Goal: Transaction & Acquisition: Purchase product/service

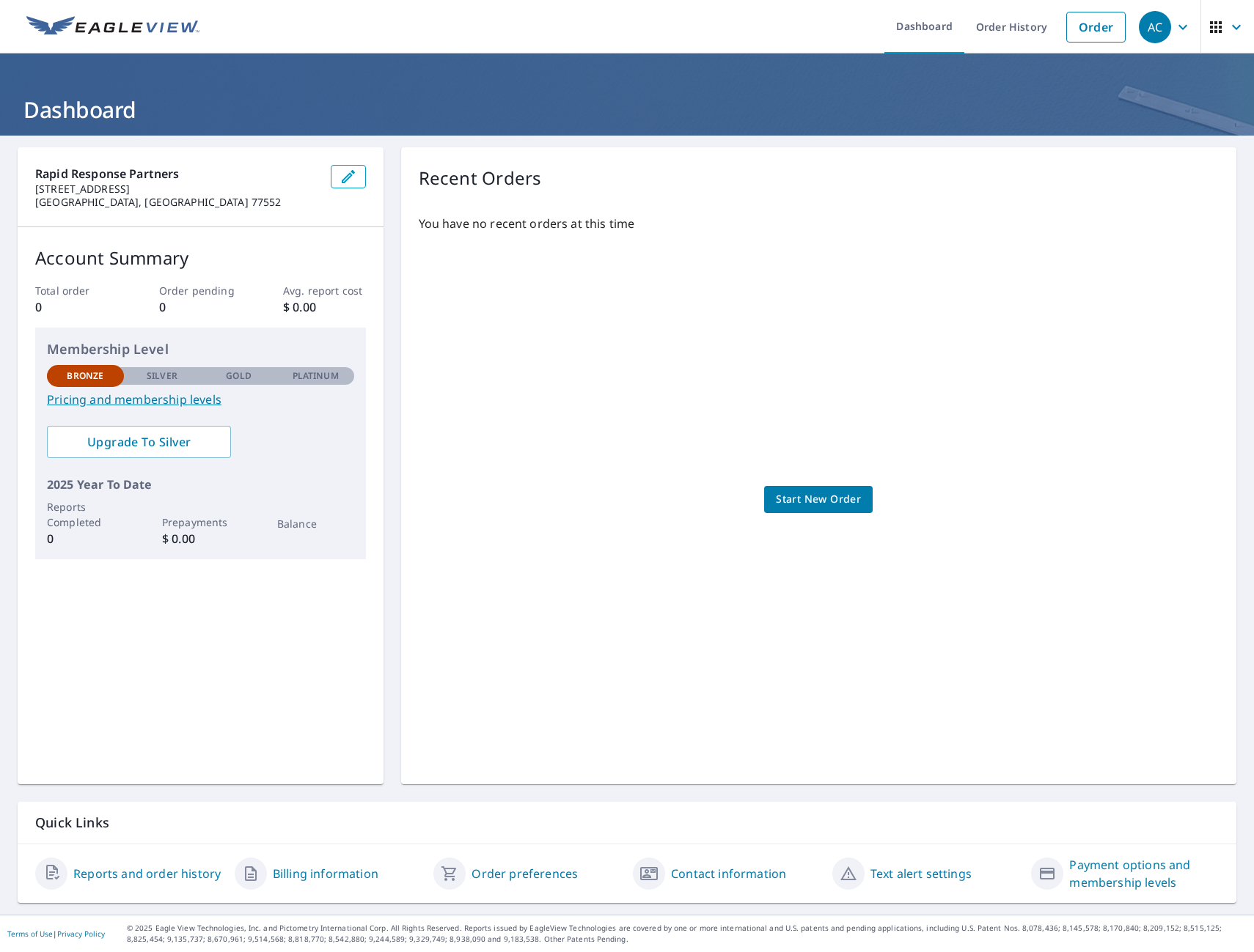
click at [165, 395] on link "Pricing and membership levels" at bounding box center [200, 400] width 307 height 18
click at [164, 443] on span "Upgrade To Silver" at bounding box center [139, 442] width 160 height 16
click at [818, 505] on span "Start New Order" at bounding box center [818, 499] width 85 height 18
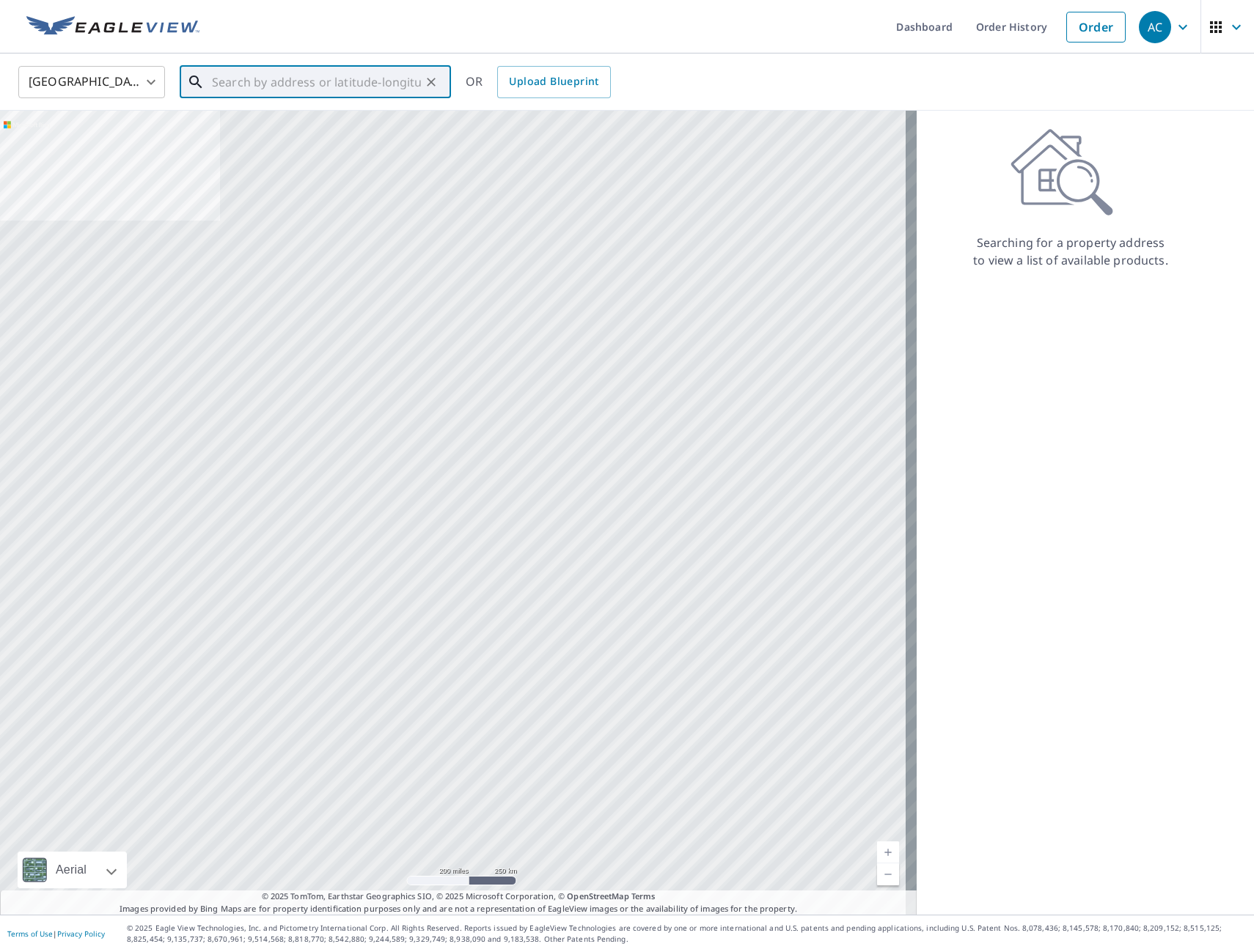
click at [334, 94] on input "text" at bounding box center [316, 82] width 209 height 41
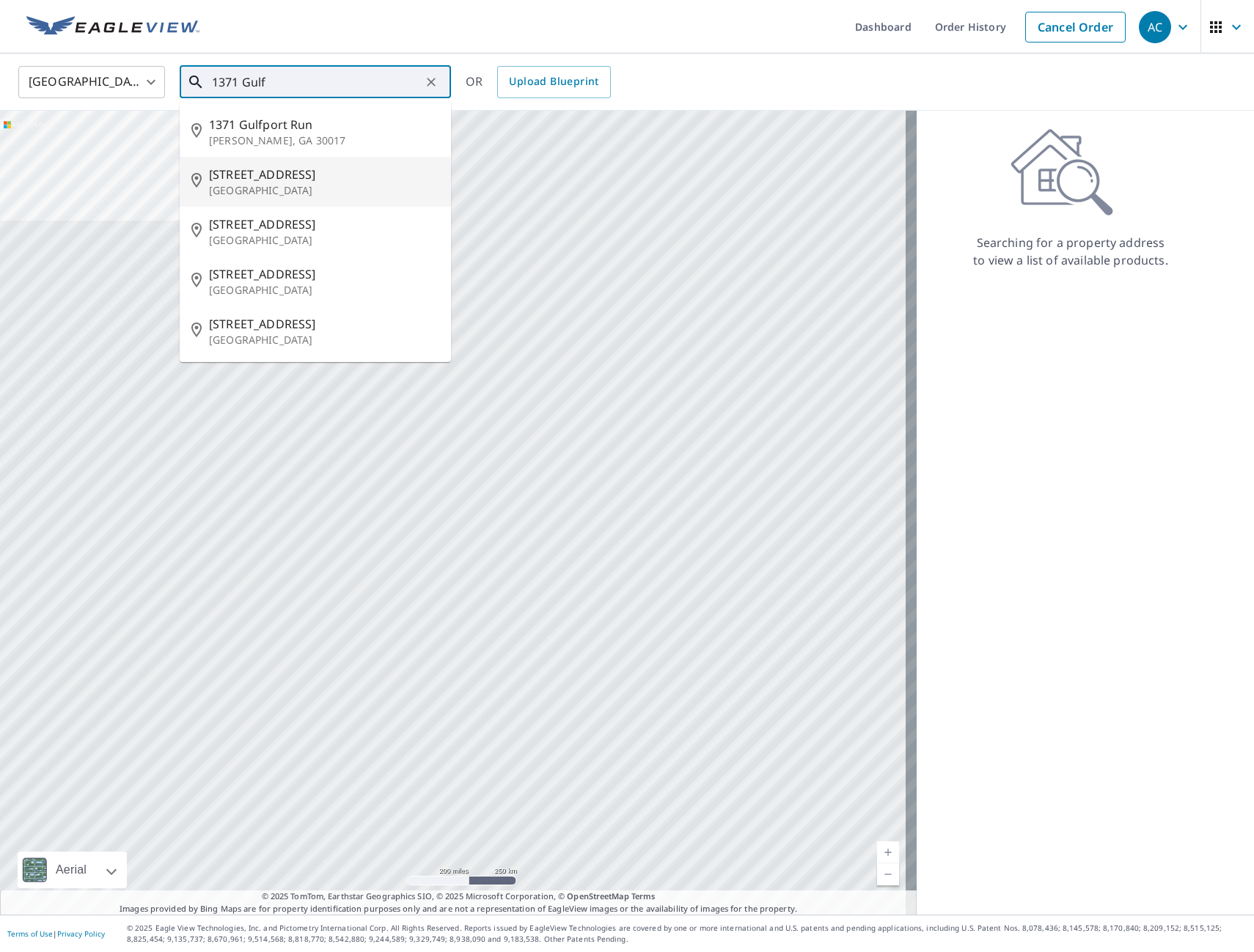
click at [322, 182] on span "[STREET_ADDRESS]" at bounding box center [324, 175] width 230 height 18
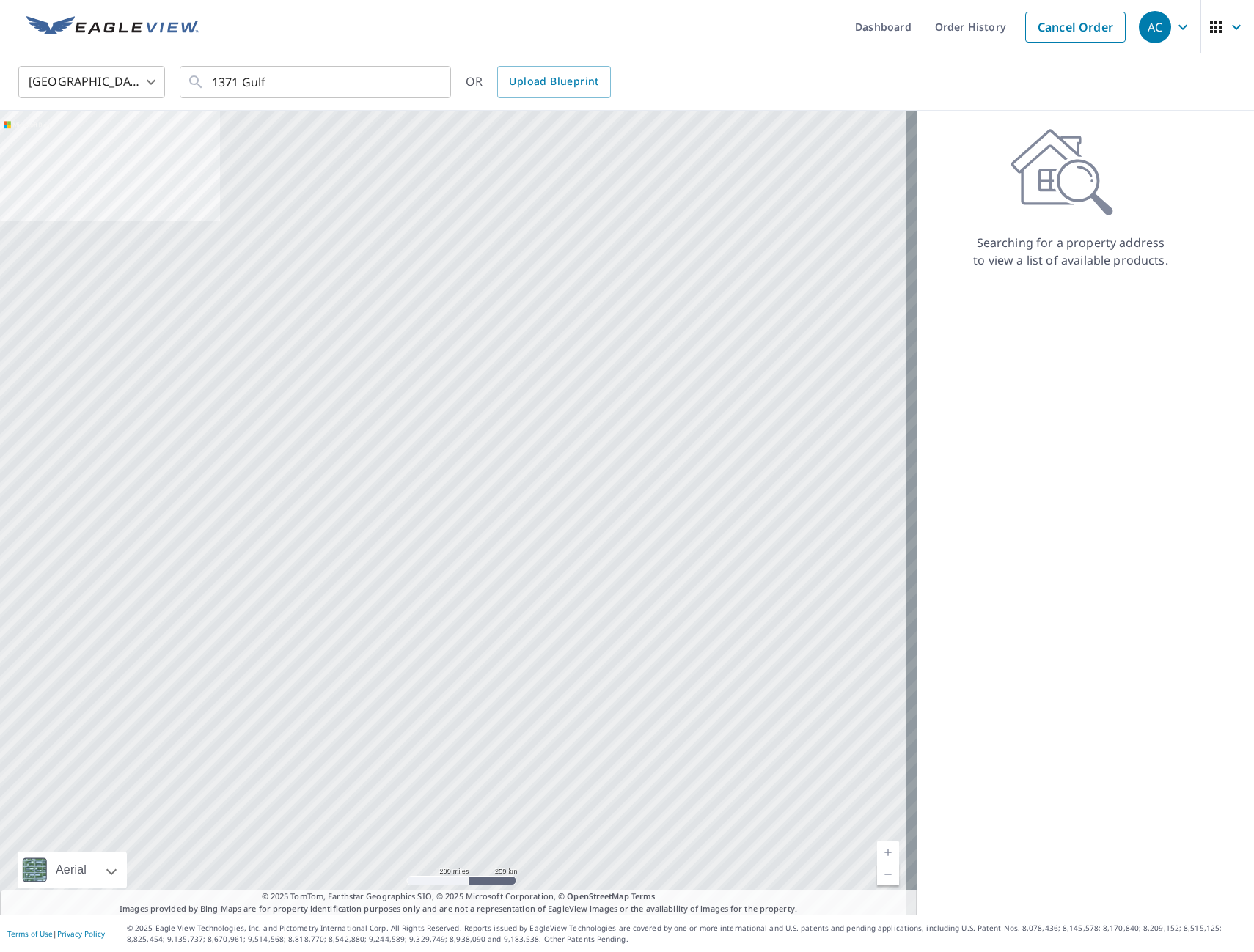
type input "[STREET_ADDRESS]"
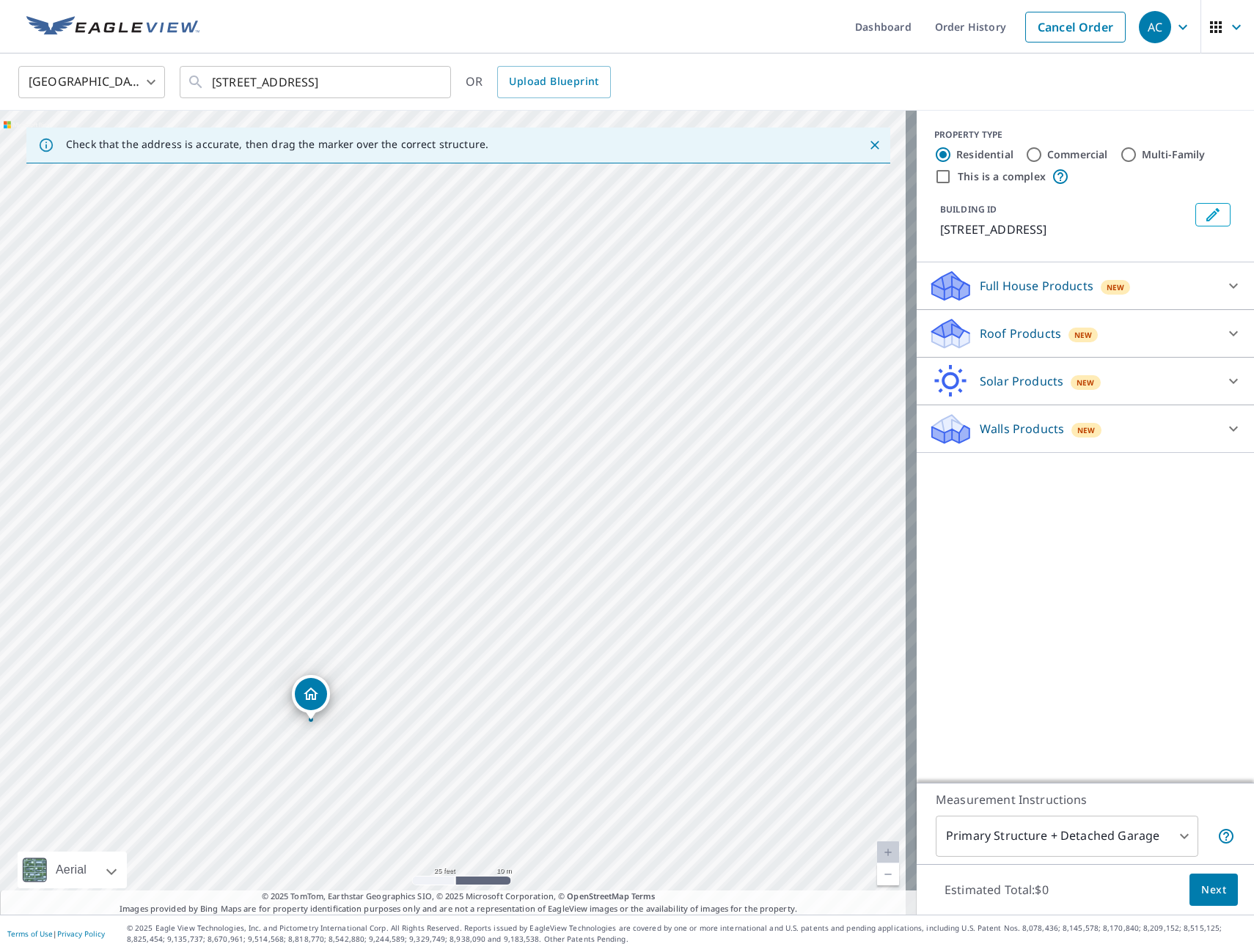
drag, startPoint x: 274, startPoint y: 601, endPoint x: 314, endPoint y: 697, distance: 104.0
click at [1004, 336] on p "Roof Products" at bounding box center [1020, 334] width 81 height 18
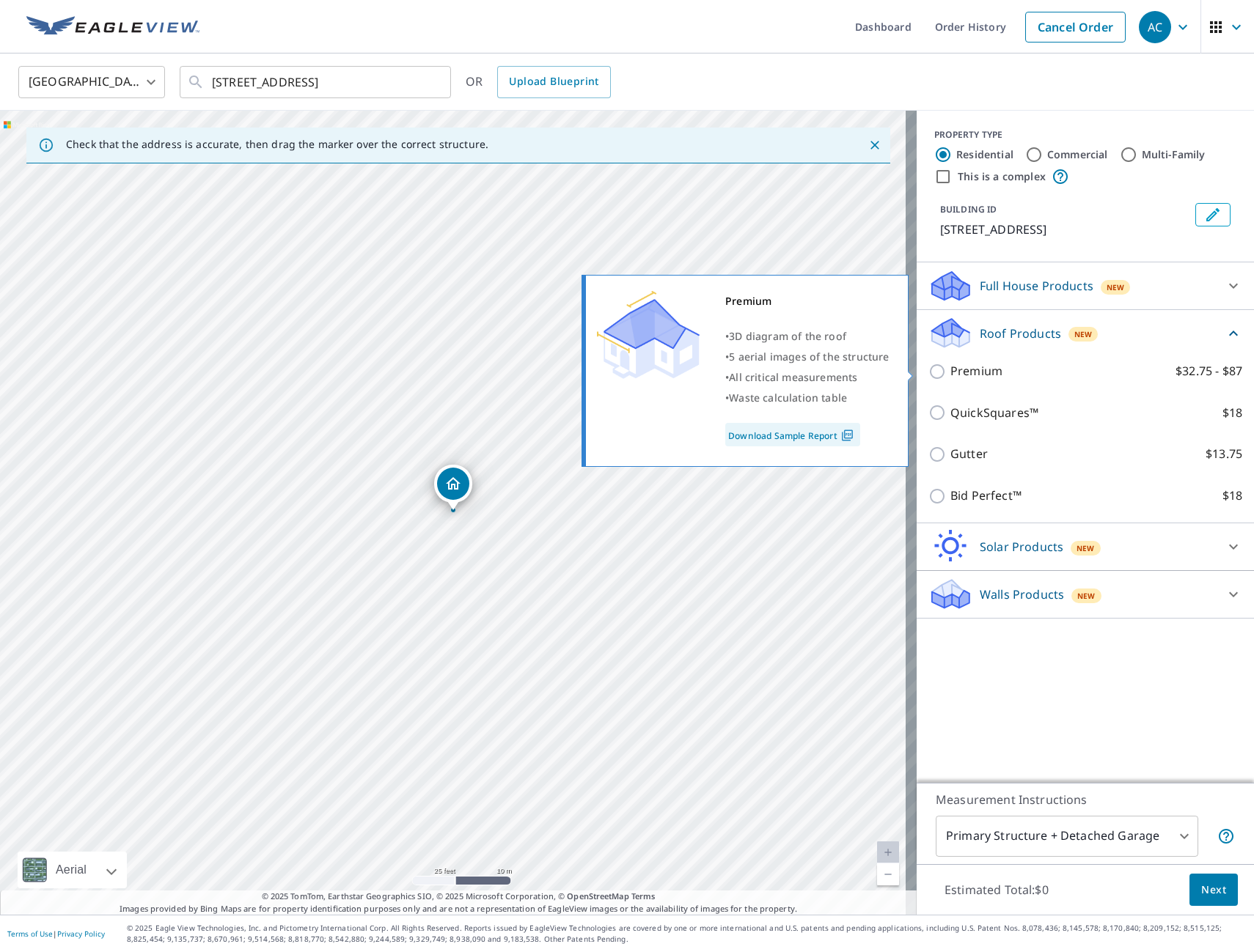
click at [988, 371] on p "Premium" at bounding box center [977, 371] width 52 height 18
click at [951, 371] on input "Premium $32.75 - $87" at bounding box center [939, 372] width 22 height 18
checkbox input "true"
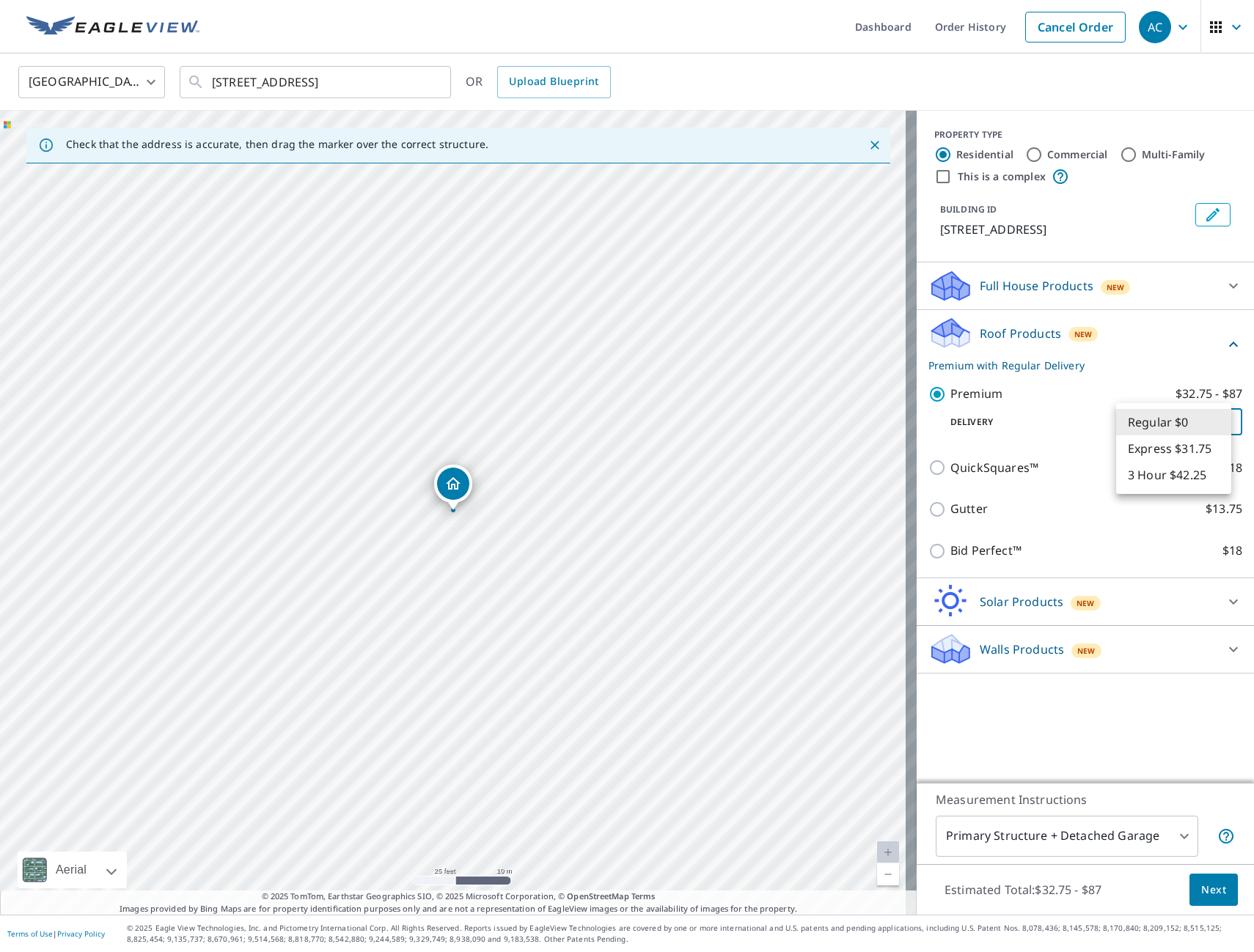
click at [1132, 427] on body "AC AC Dashboard Order History Cancel Order AC United States US ​ [STREET_ADDRES…" at bounding box center [627, 476] width 1254 height 952
click at [1133, 424] on li "Regular $0" at bounding box center [1174, 421] width 115 height 26
click at [1134, 416] on body "AC AC Dashboard Order History Cancel Order AC United States US ​ [STREET_ADDRES…" at bounding box center [627, 476] width 1254 height 952
click at [1055, 392] on div at bounding box center [627, 476] width 1254 height 952
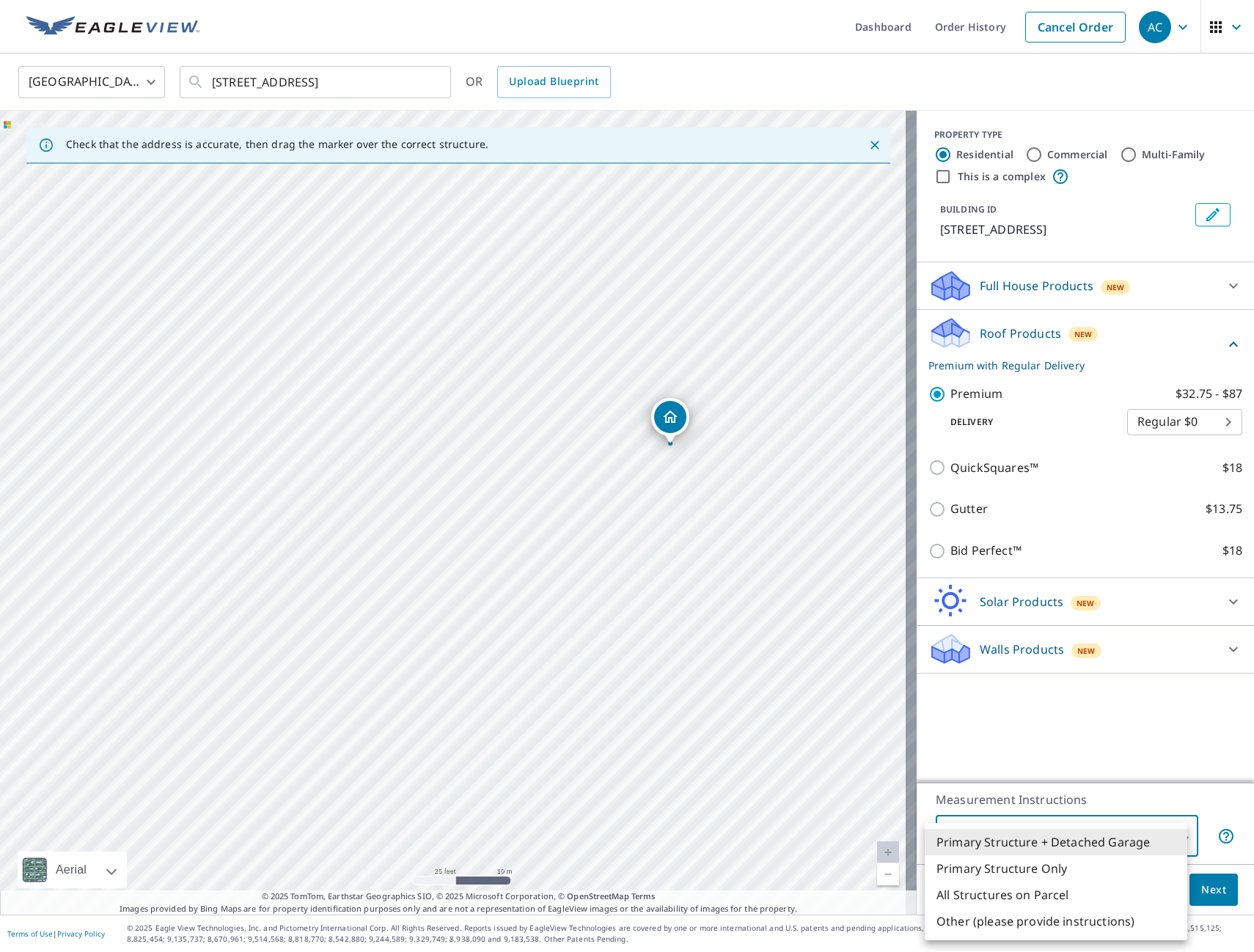
click at [1168, 841] on body "AC AC Dashboard Order History Cancel Order AC United States US ​ [STREET_ADDRES…" at bounding box center [627, 476] width 1254 height 952
click at [1144, 862] on li "Primary Structure Only" at bounding box center [1056, 867] width 263 height 26
type input "2"
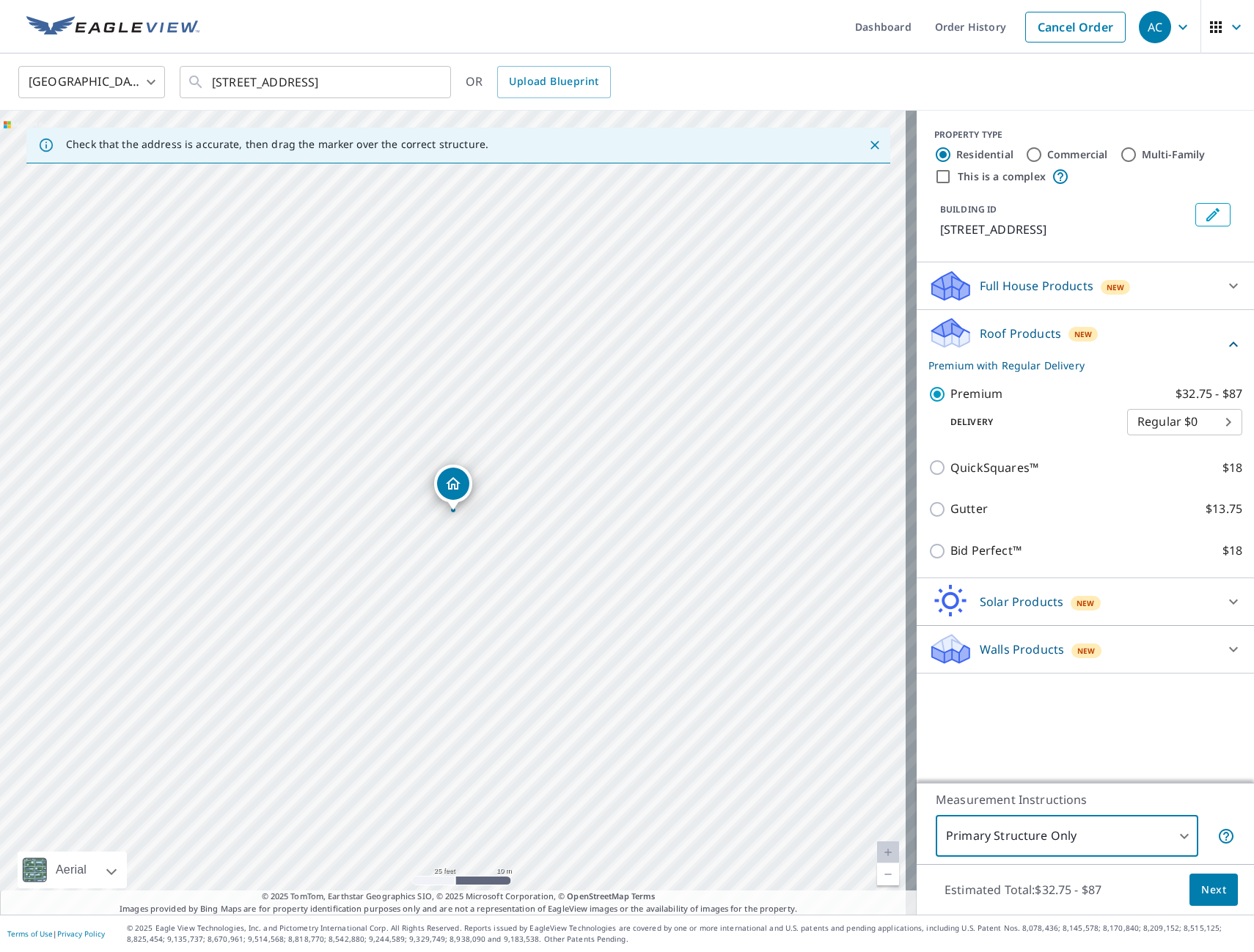
click at [966, 368] on p "Premium with Regular Delivery" at bounding box center [1076, 364] width 296 height 15
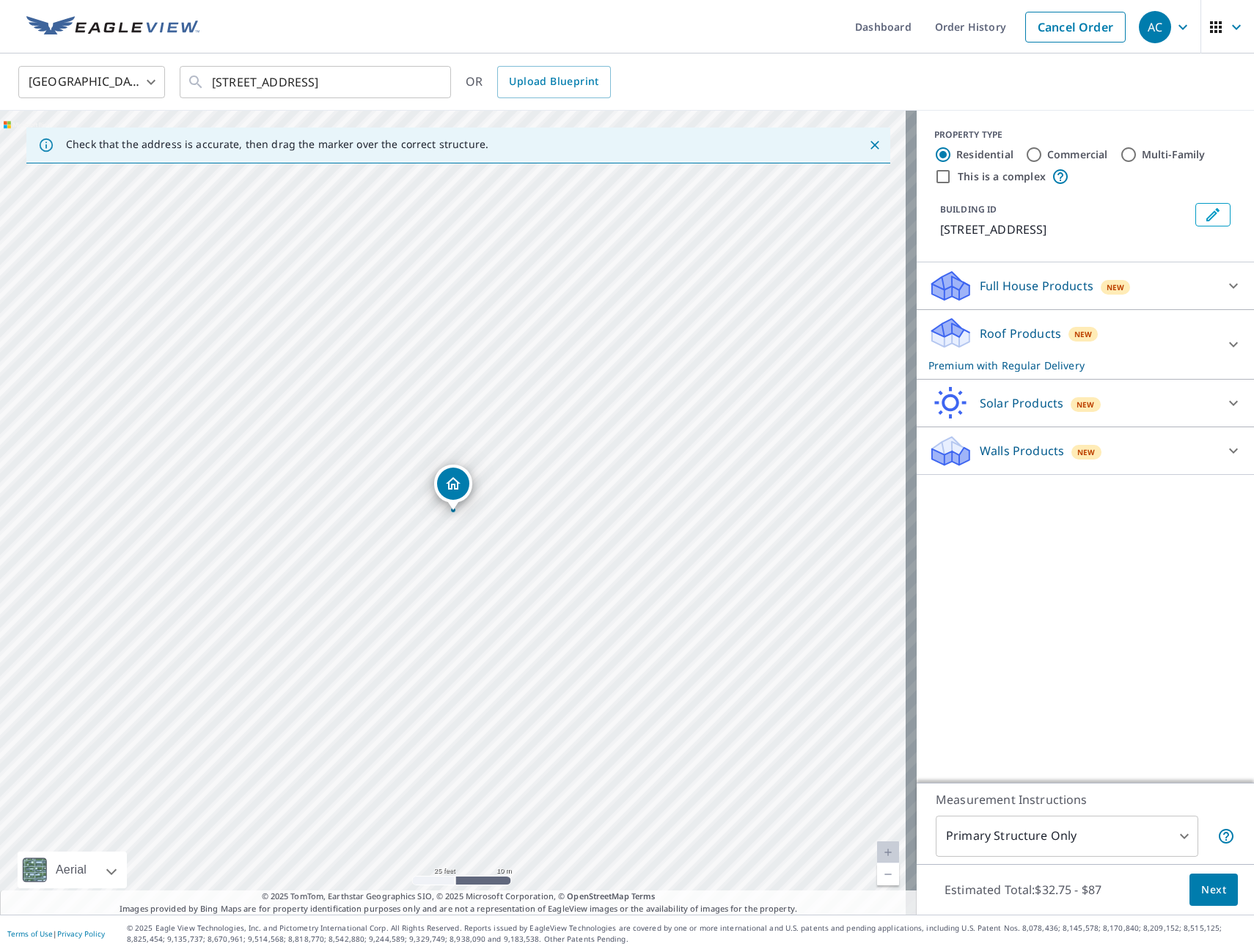
click at [966, 368] on p "Premium with Regular Delivery" at bounding box center [1071, 364] width 287 height 15
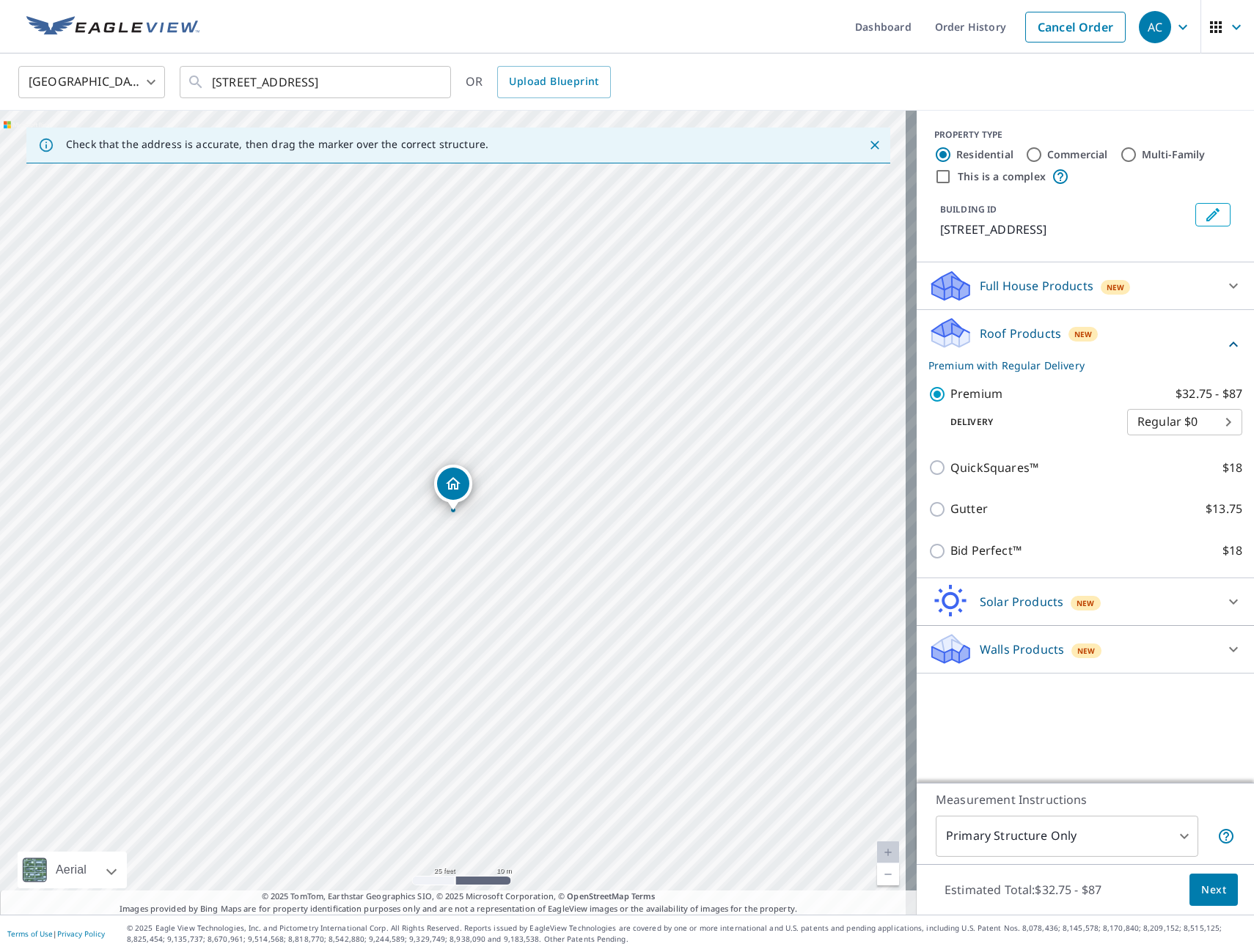
click at [1212, 33] on icon "button" at bounding box center [1216, 27] width 18 height 18
click at [1189, 418] on body "AC AC Dashboard Order History Cancel Order AC United States US ​ [STREET_ADDRES…" at bounding box center [627, 476] width 1254 height 952
click at [1189, 418] on li "Regular $0" at bounding box center [1174, 421] width 115 height 26
click at [1148, 420] on body "AC AC Dashboard Order History Cancel Order AC United States US ​ [STREET_ADDRES…" at bounding box center [627, 476] width 1254 height 952
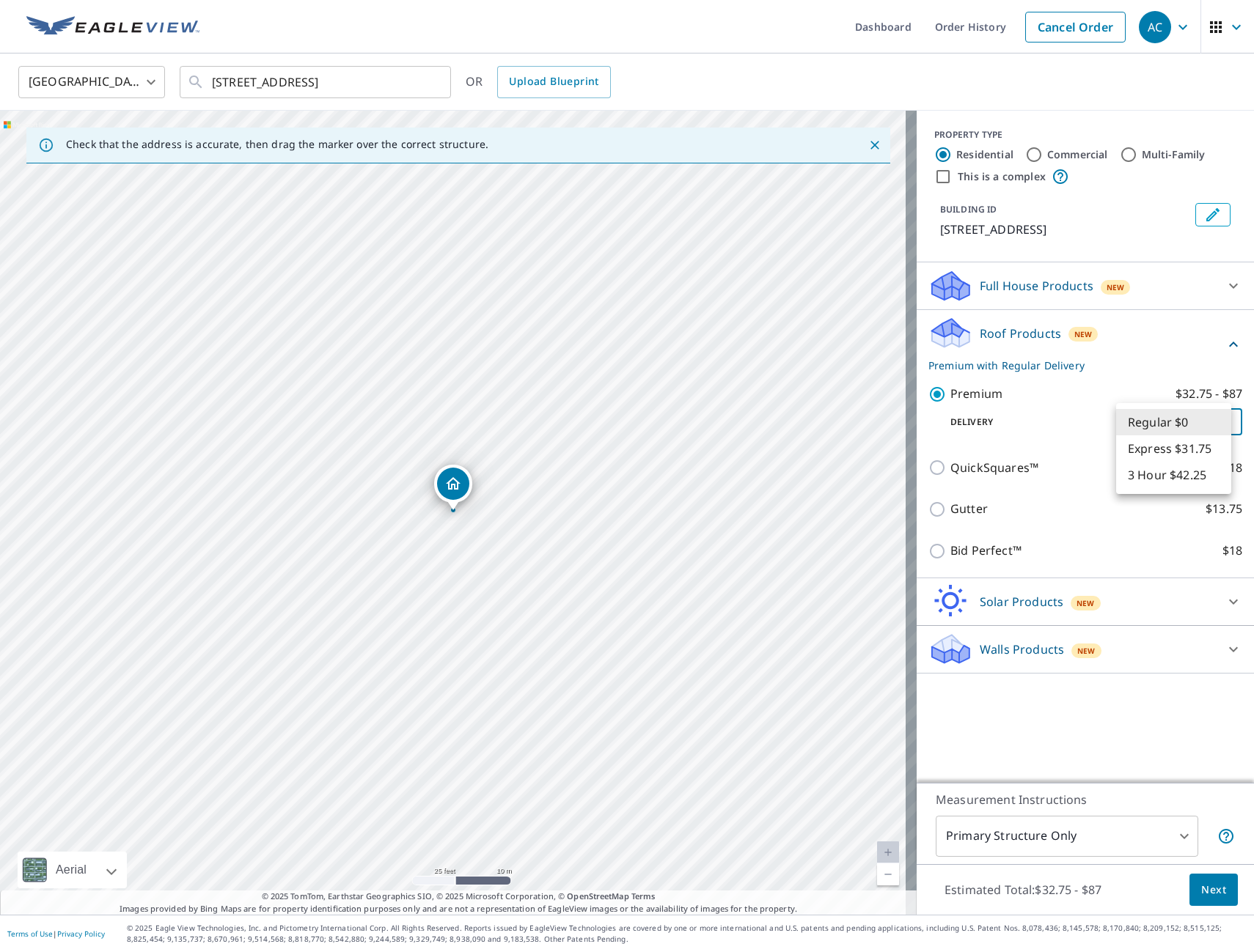
click at [1148, 420] on li "Regular $0" at bounding box center [1174, 421] width 115 height 26
click at [1201, 889] on span "Next" at bounding box center [1213, 890] width 25 height 18
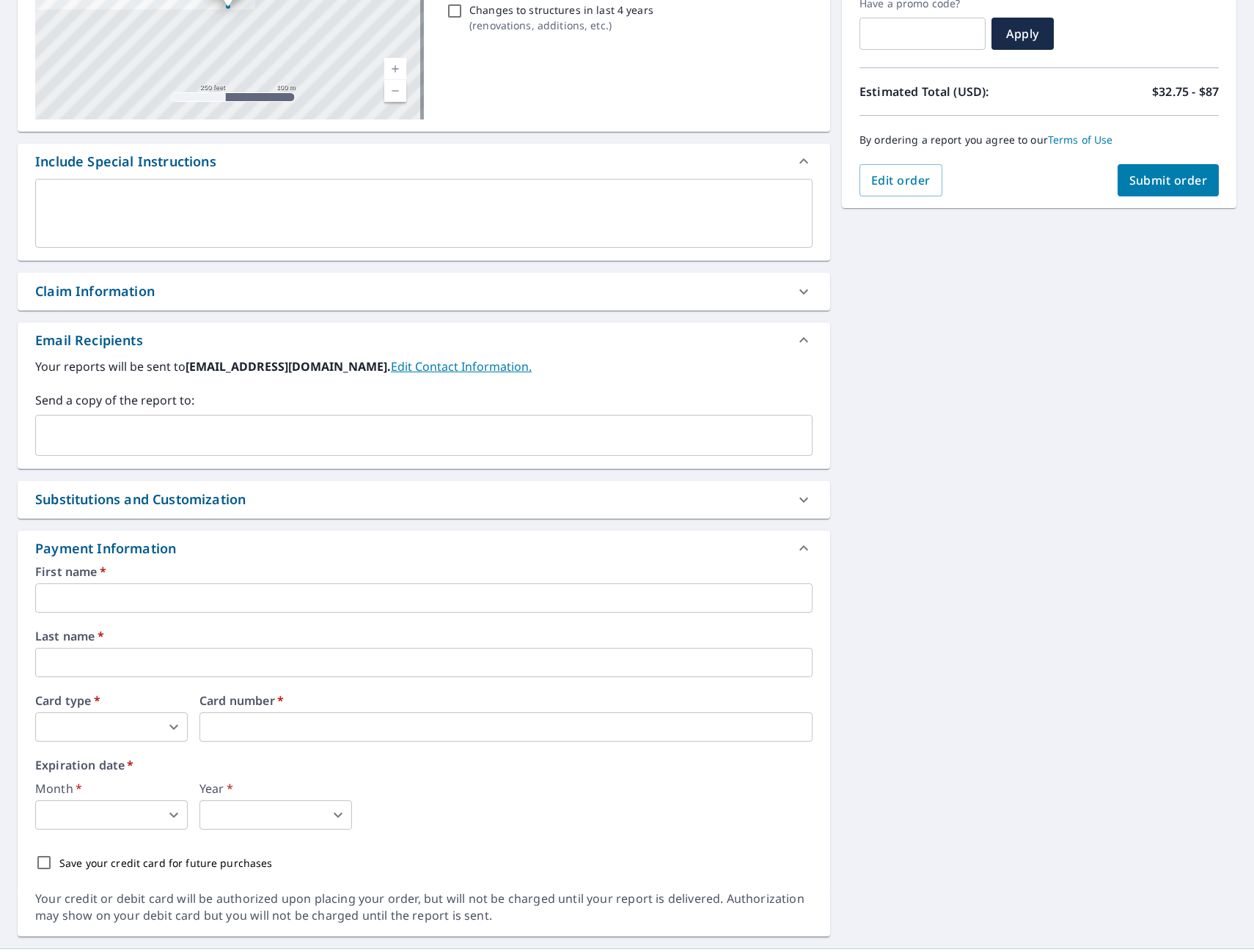
scroll to position [293, 0]
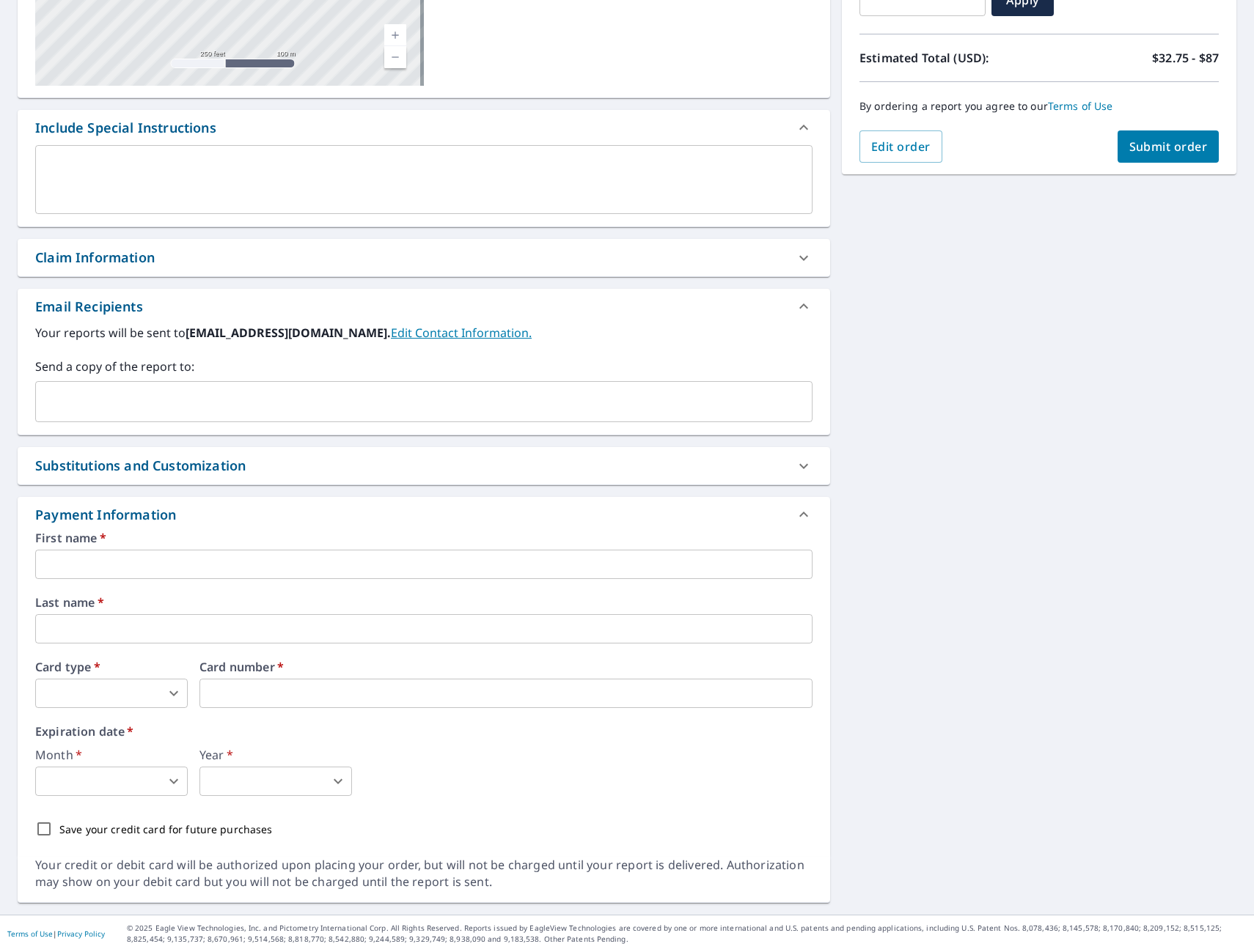
click at [156, 561] on input "text" at bounding box center [423, 564] width 777 height 30
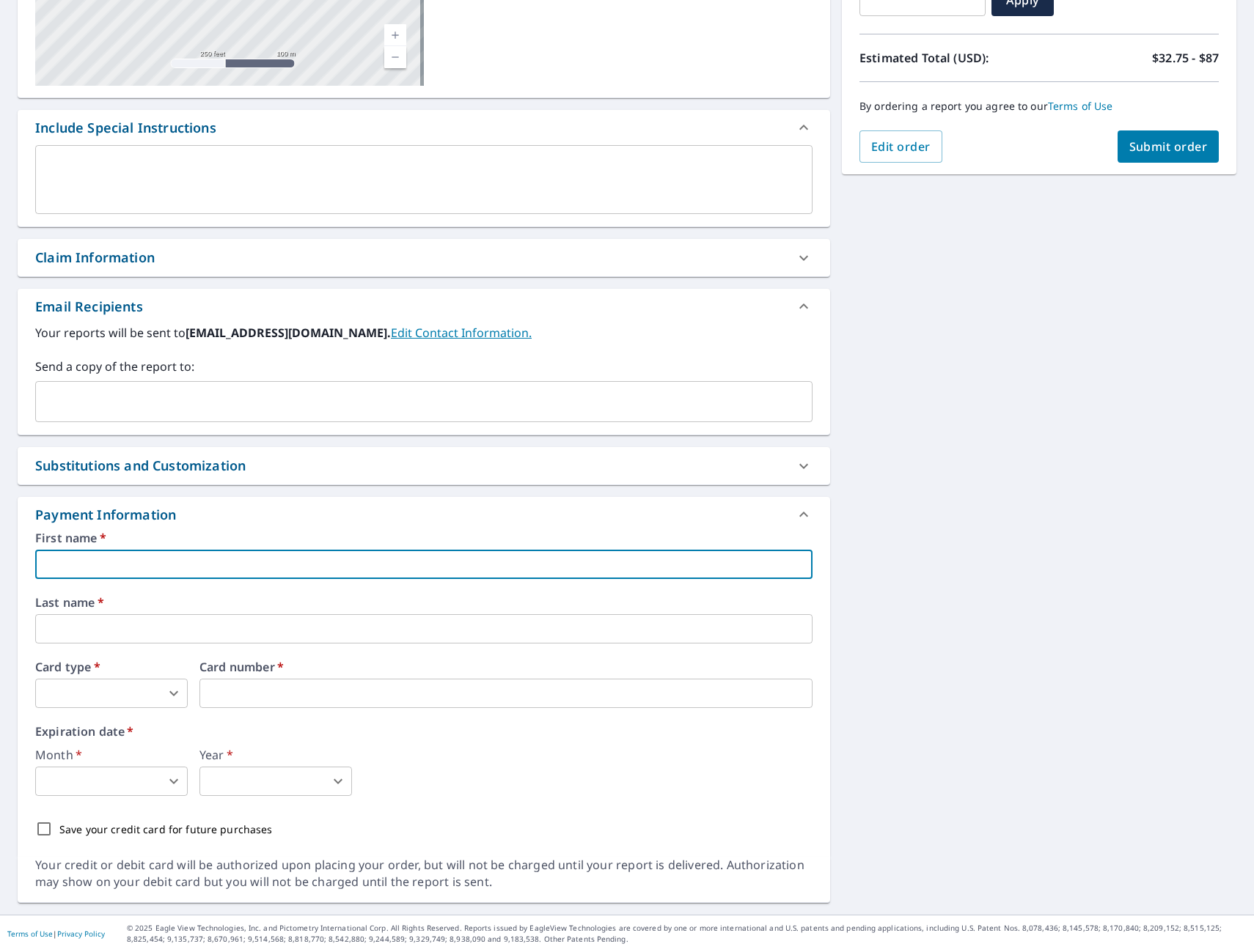
type input "[PERSON_NAME]"
type input "[EMAIL_ADDRESS][DOMAIN_NAME]"
type input "Carlton"
click at [792, 400] on icon "Clear" at bounding box center [797, 401] width 9 height 9
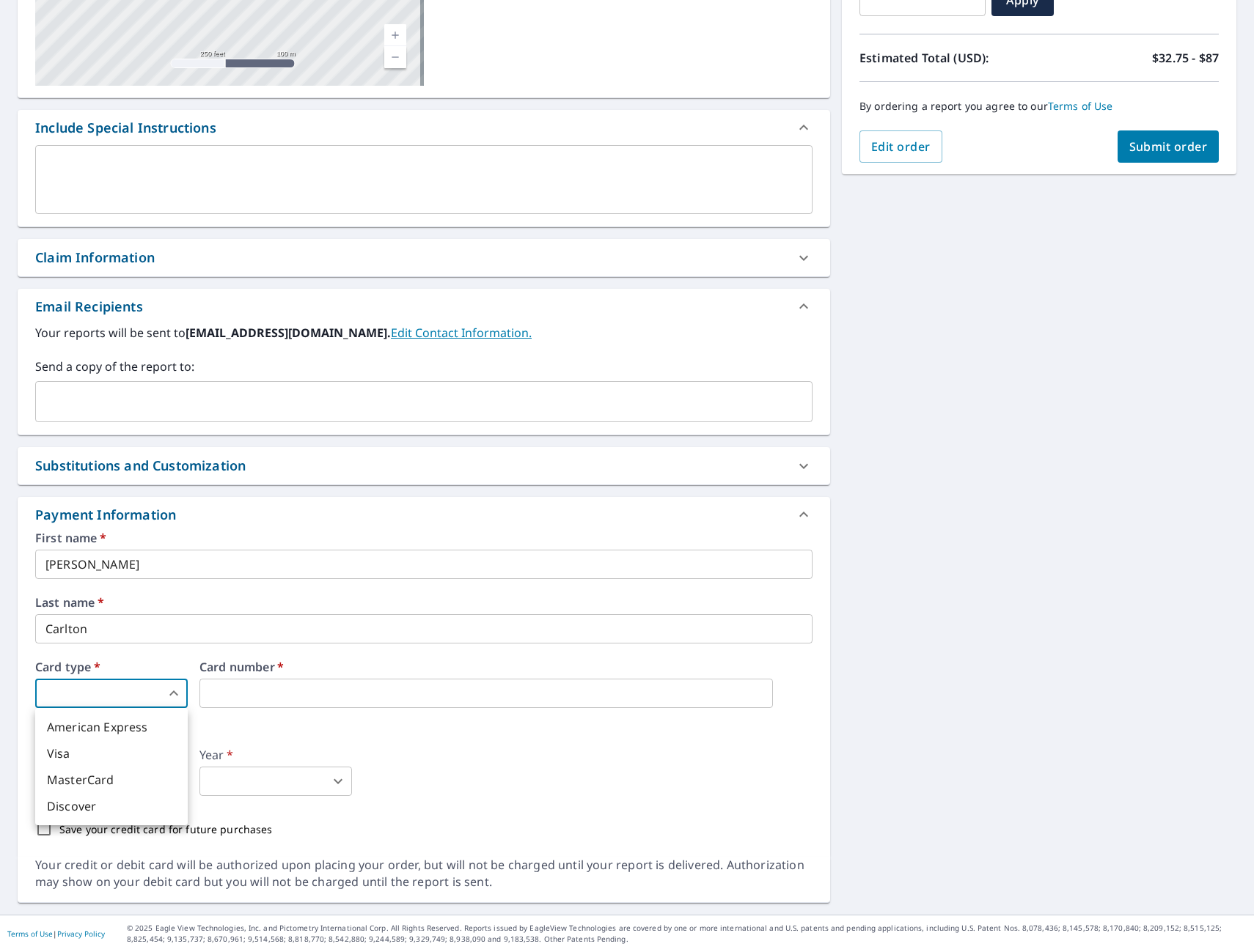
click at [120, 698] on body "AC AC Dashboard Order History Cancel Order AC Dashboard / Finalize Order Finali…" at bounding box center [627, 476] width 1254 height 952
click at [121, 723] on li "American Express" at bounding box center [111, 726] width 152 height 26
type input "1"
click at [149, 787] on body "AC AC Dashboard Order History Cancel Order AC Dashboard / Finalize Order Finali…" at bounding box center [627, 476] width 1254 height 952
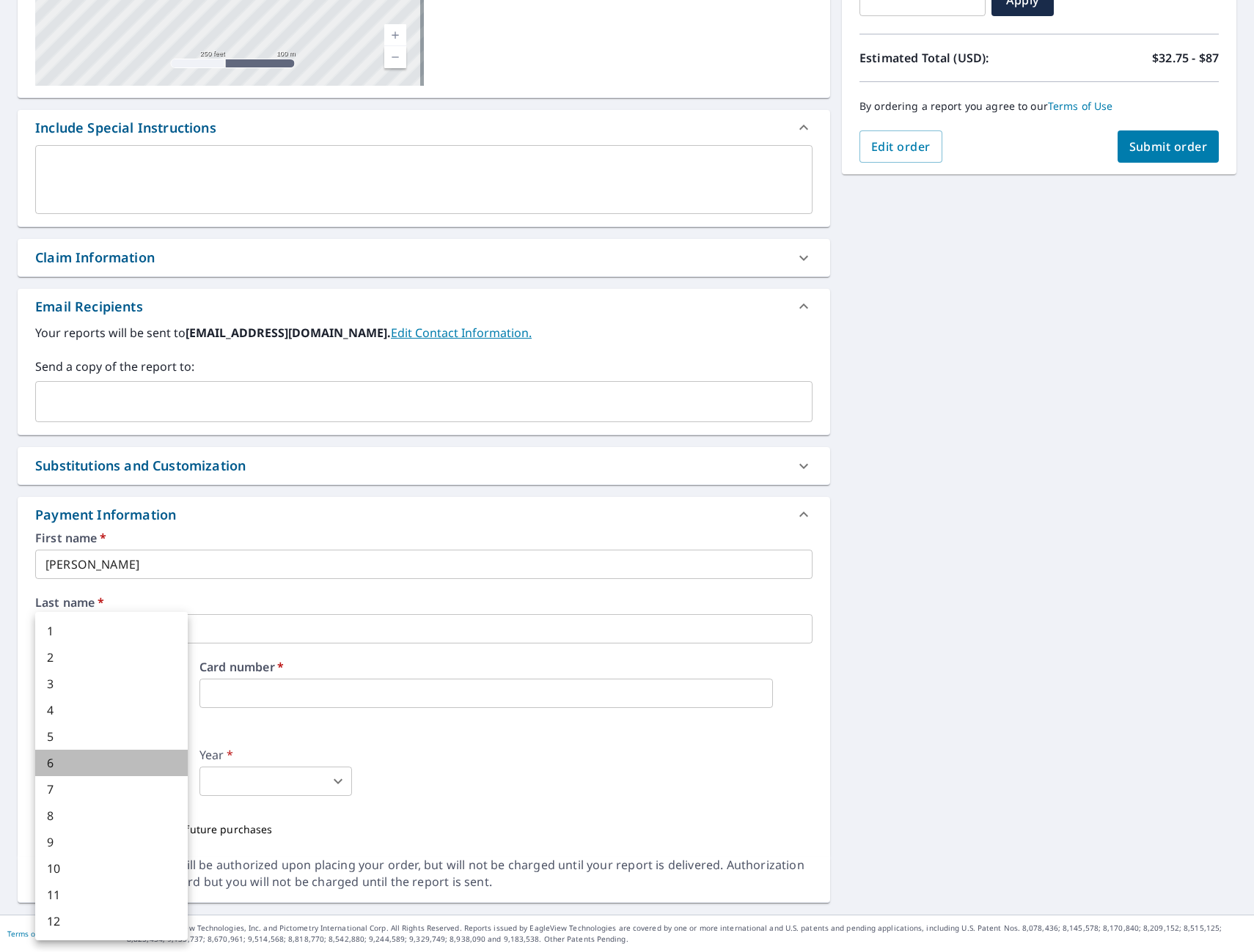
click at [102, 750] on li "6" at bounding box center [111, 762] width 152 height 26
type input "6"
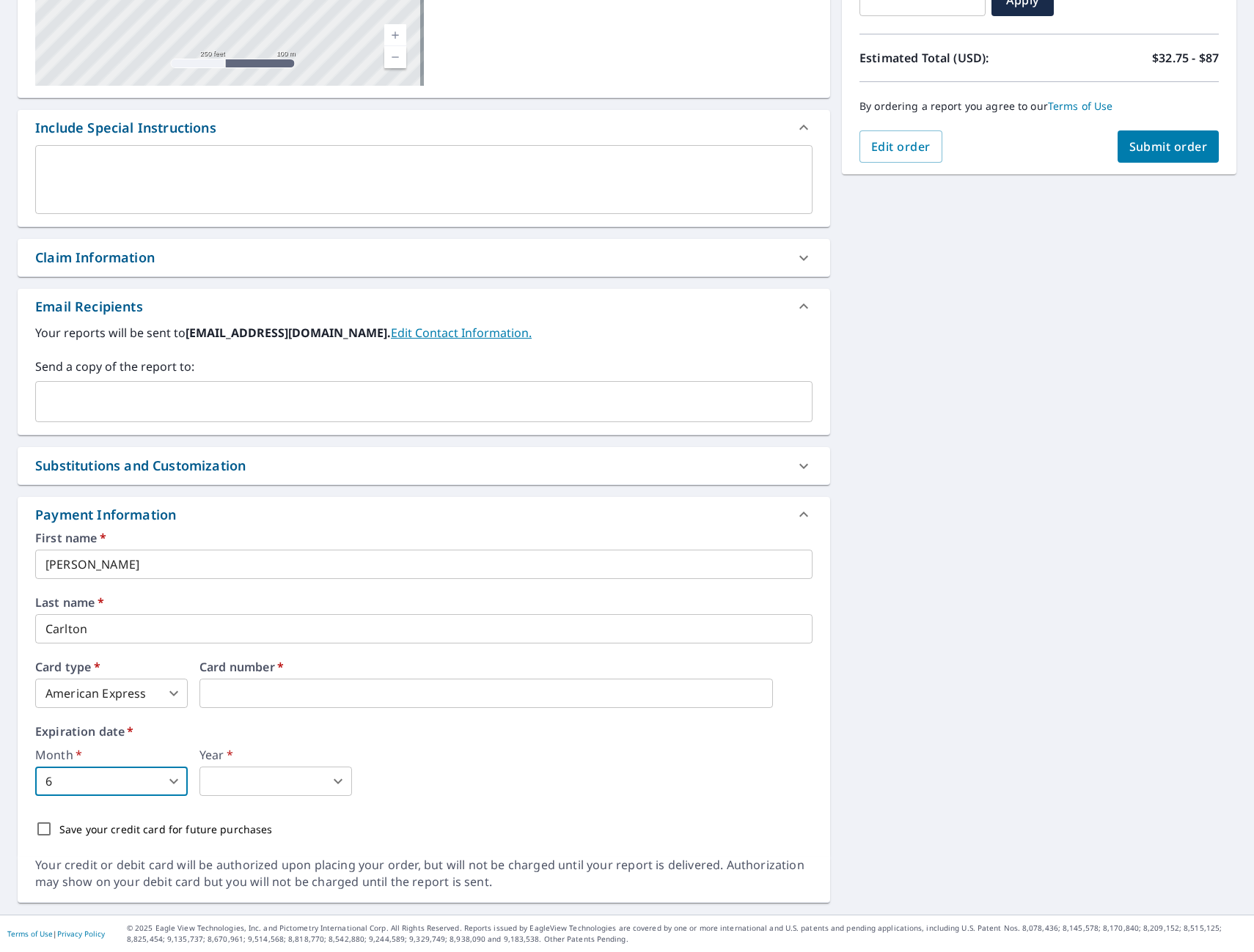
click at [250, 780] on body "AC AC Dashboard Order History Cancel Order AC Dashboard / Finalize Order Finali…" at bounding box center [627, 476] width 1254 height 952
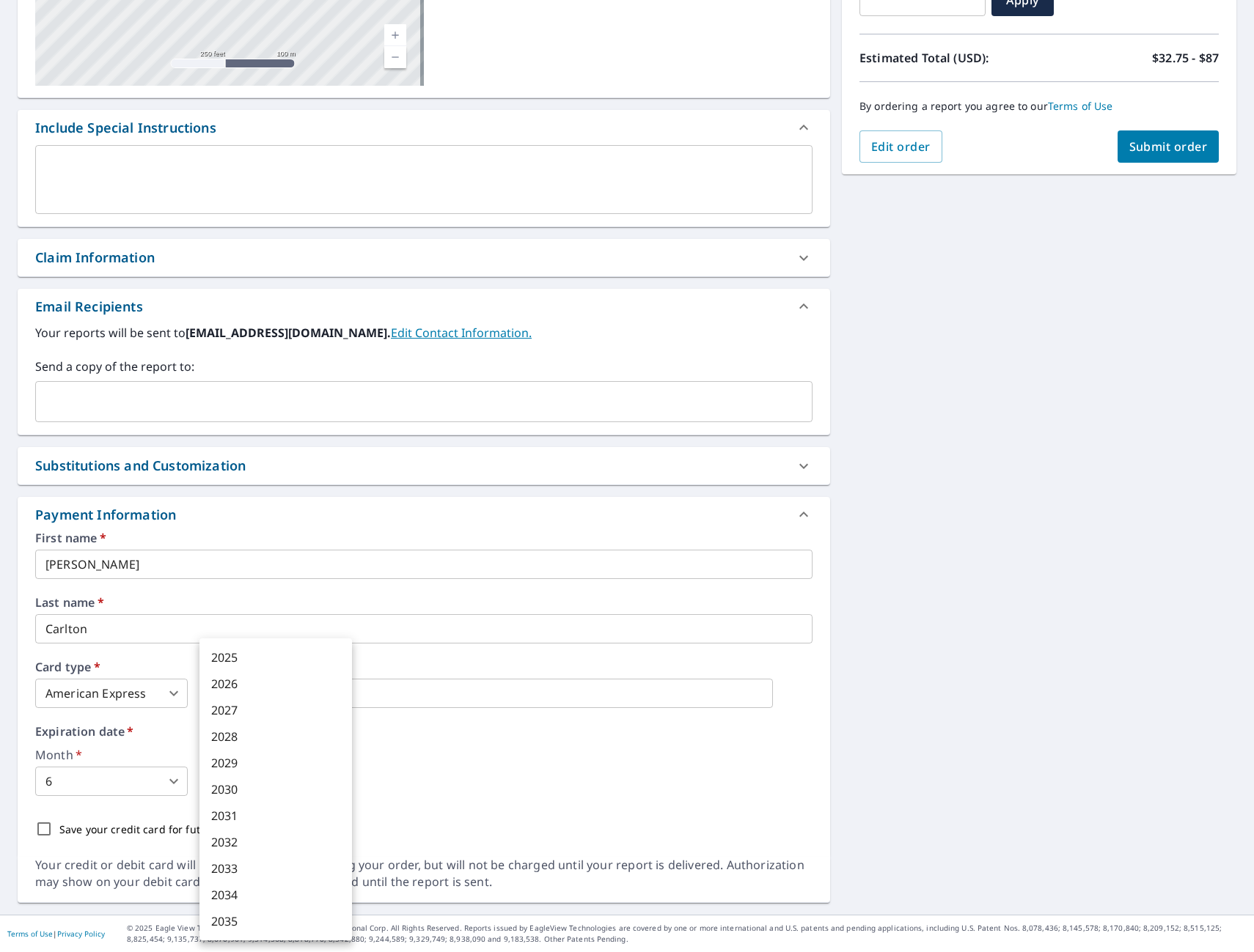
click at [253, 764] on li "2029" at bounding box center [275, 762] width 152 height 26
type input "2029"
click at [374, 814] on div "Save your credit card for future purchases" at bounding box center [423, 829] width 777 height 31
click at [46, 831] on input "Save your credit card for future purchases" at bounding box center [44, 829] width 31 height 31
checkbox input "true"
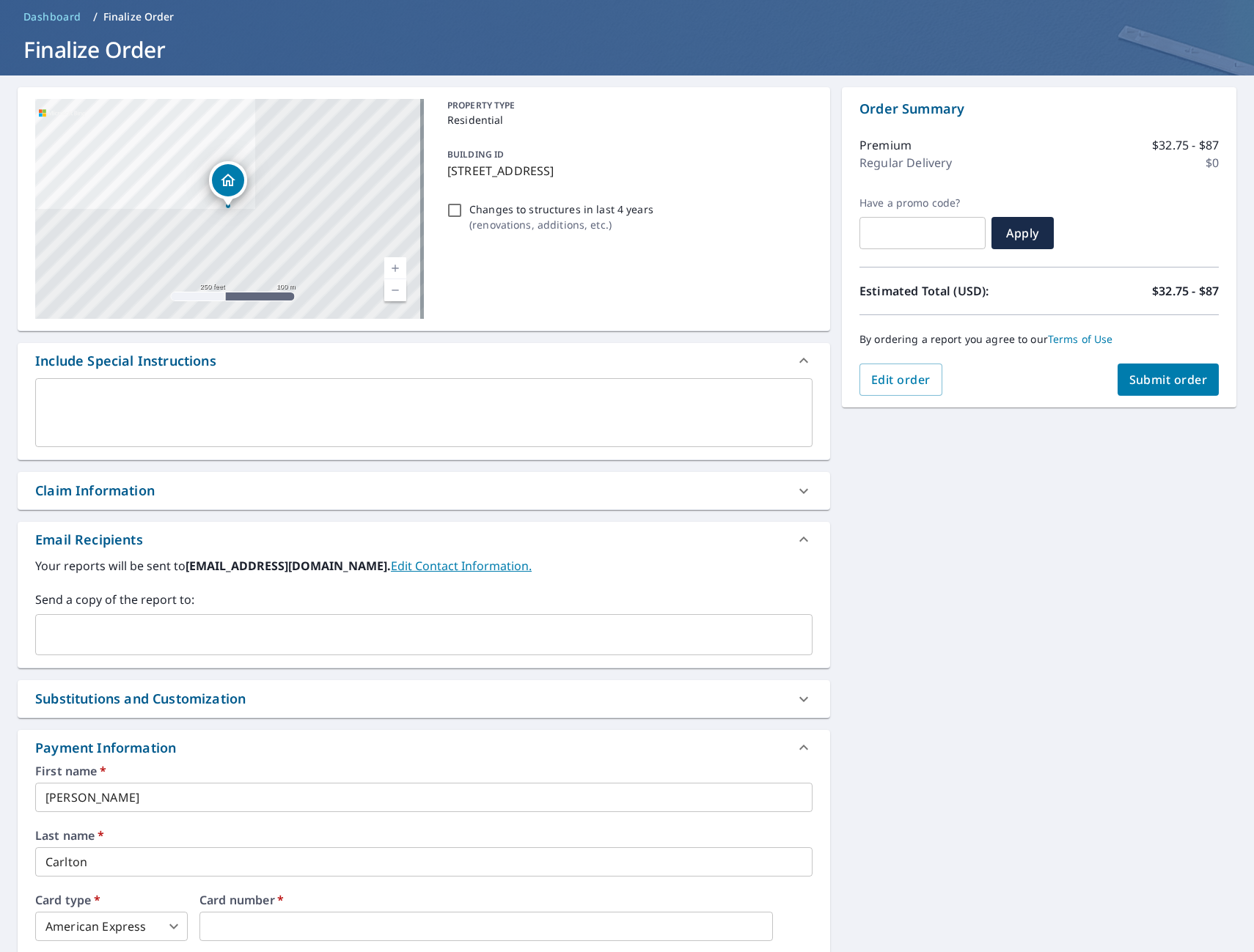
scroll to position [147, 0]
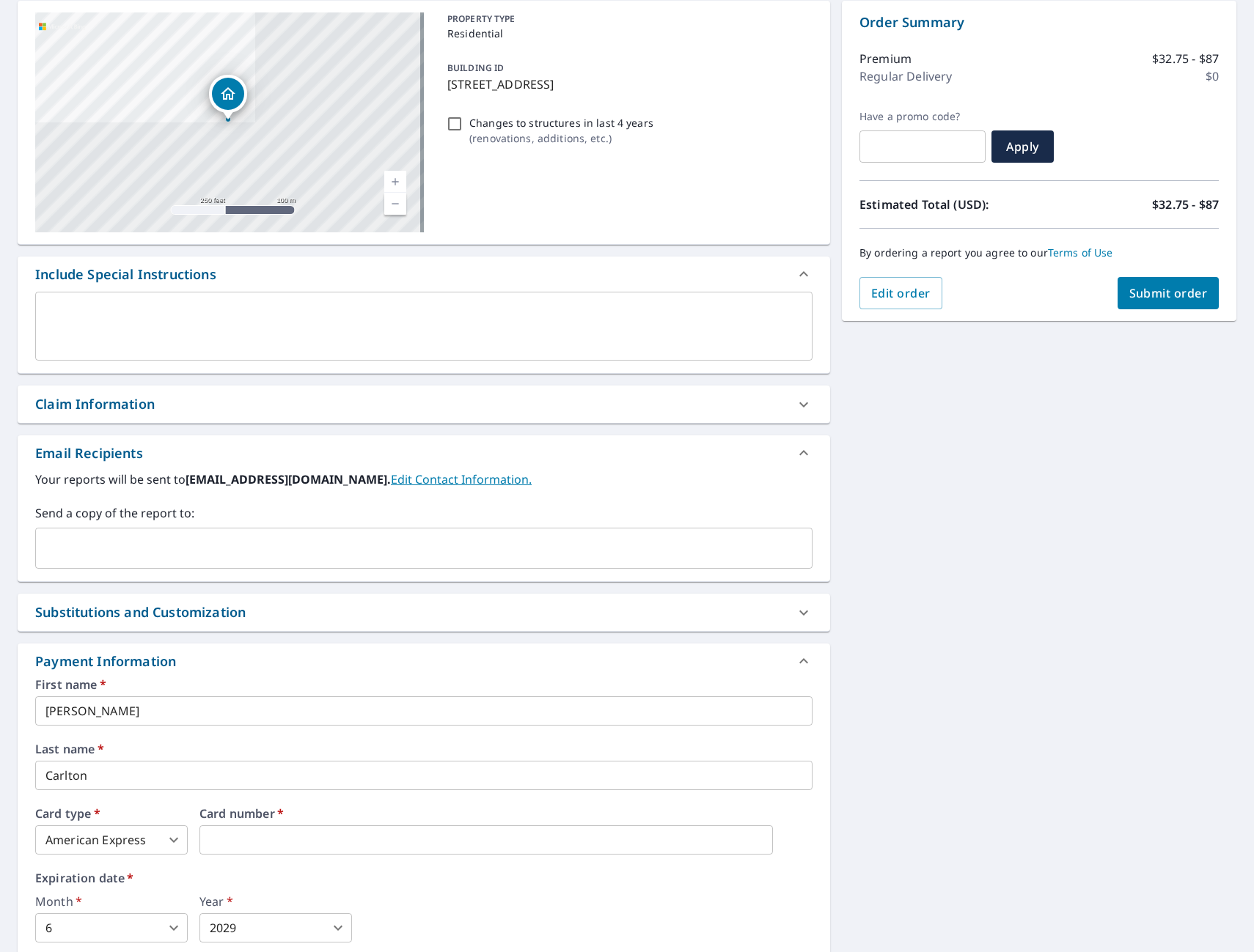
click at [1152, 296] on span "Submit order" at bounding box center [1168, 293] width 78 height 16
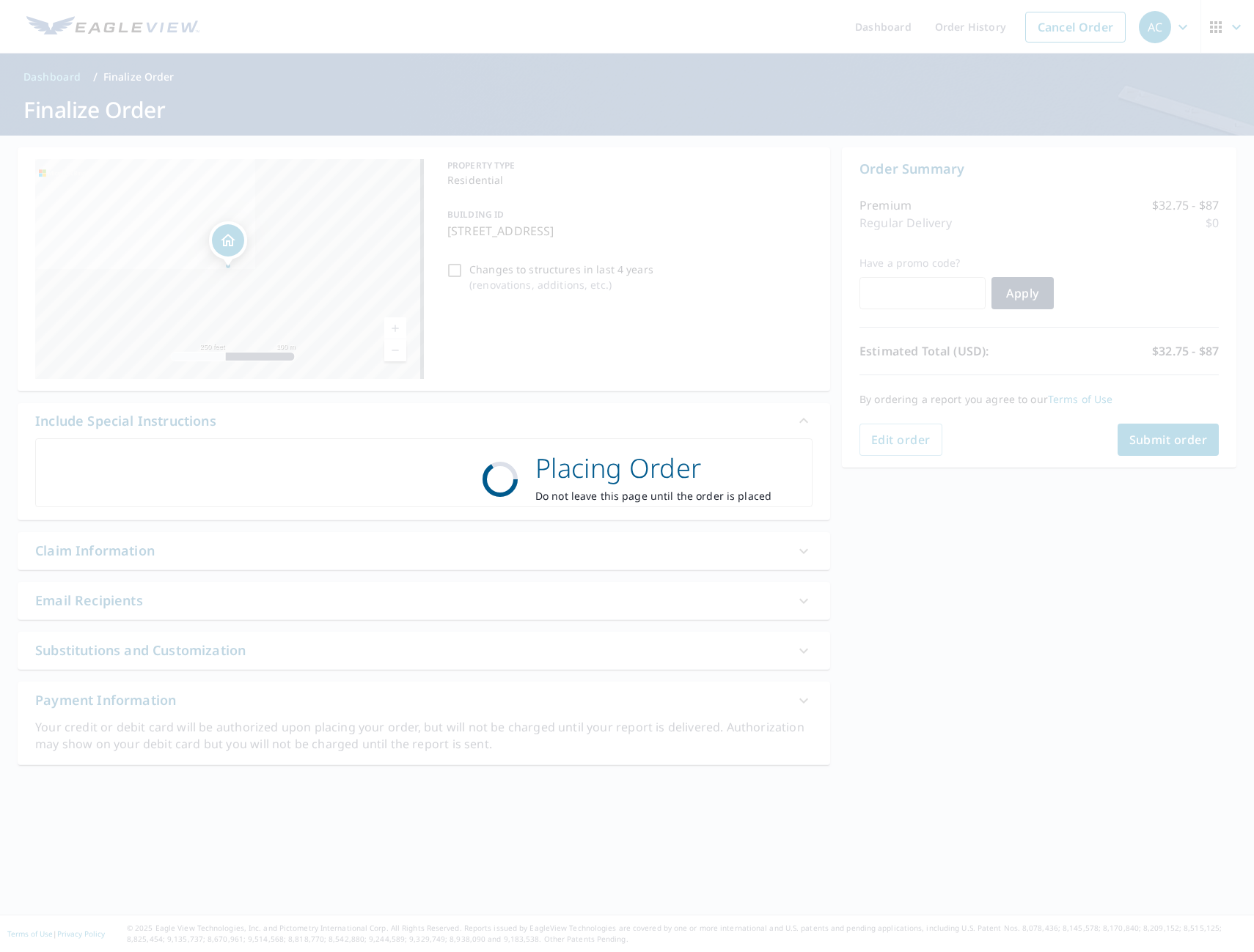
scroll to position [0, 0]
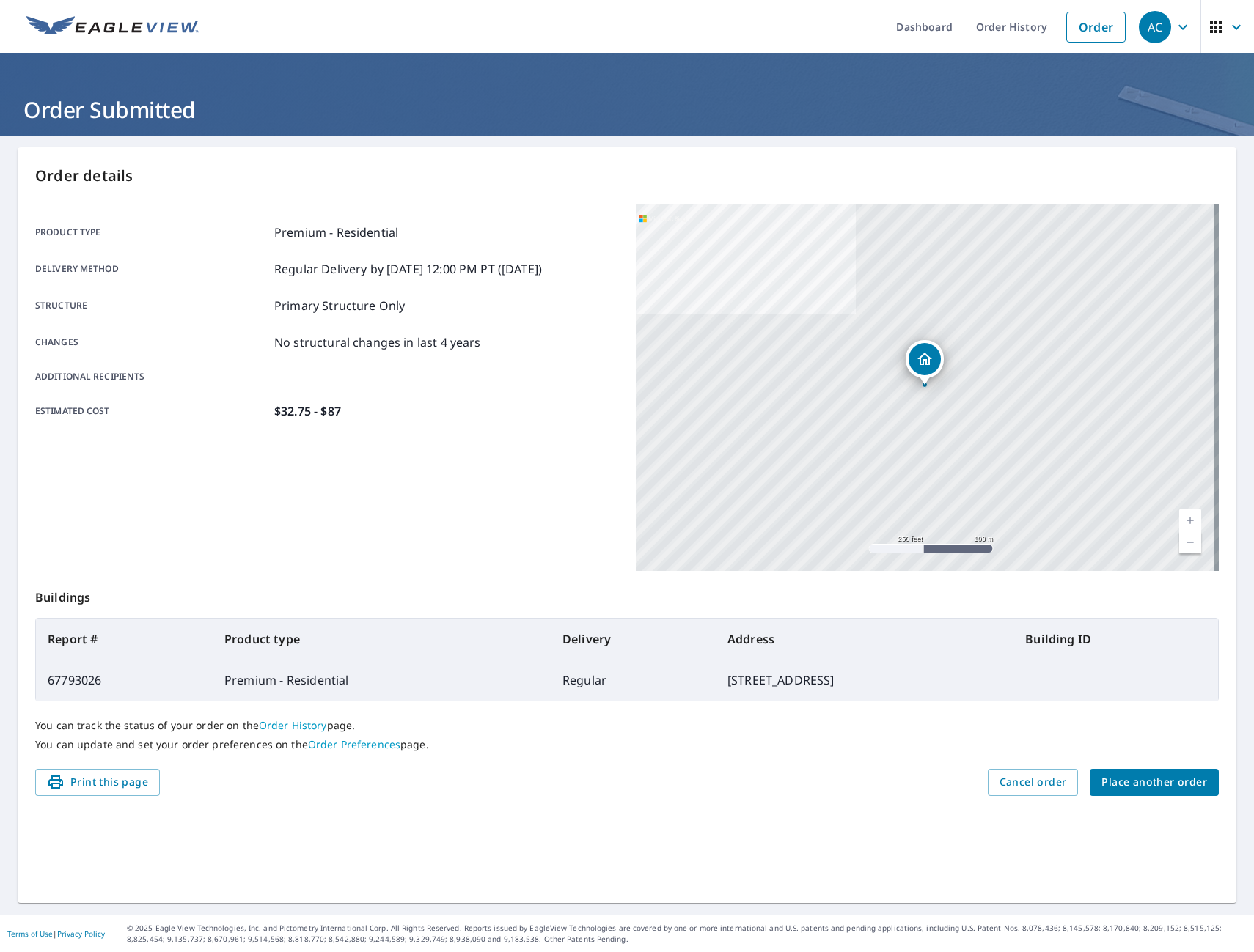
drag, startPoint x: 85, startPoint y: 792, endPoint x: 95, endPoint y: 867, distance: 75.7
click at [85, 792] on button "Print this page" at bounding box center [97, 782] width 124 height 27
